Goal: Information Seeking & Learning: Learn about a topic

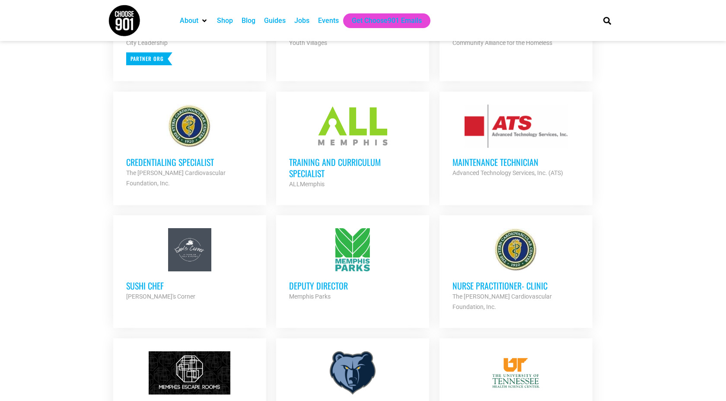
scroll to position [438, 0]
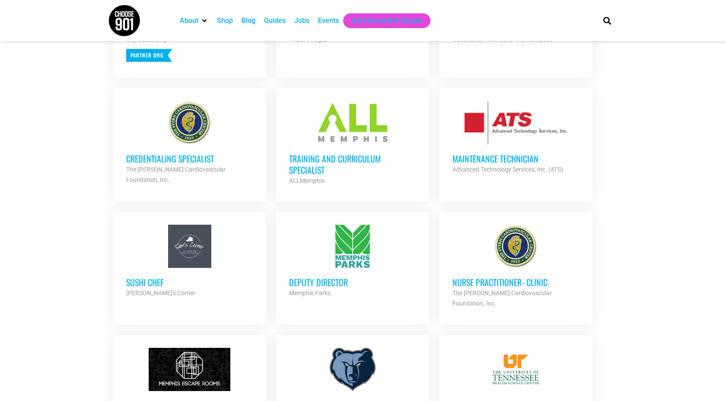
click at [314, 158] on h3 "Training and Curriculum Specialist" at bounding box center [352, 164] width 127 height 22
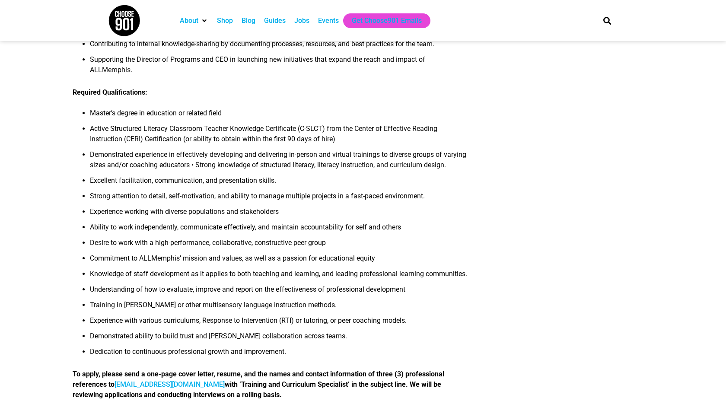
scroll to position [483, 0]
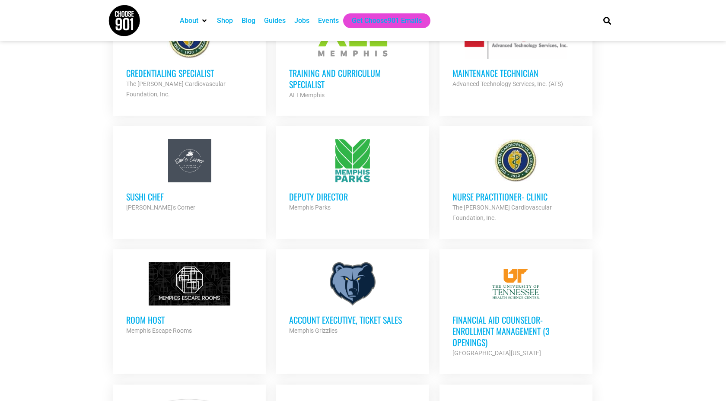
scroll to position [530, 0]
